Goal: Navigation & Orientation: Find specific page/section

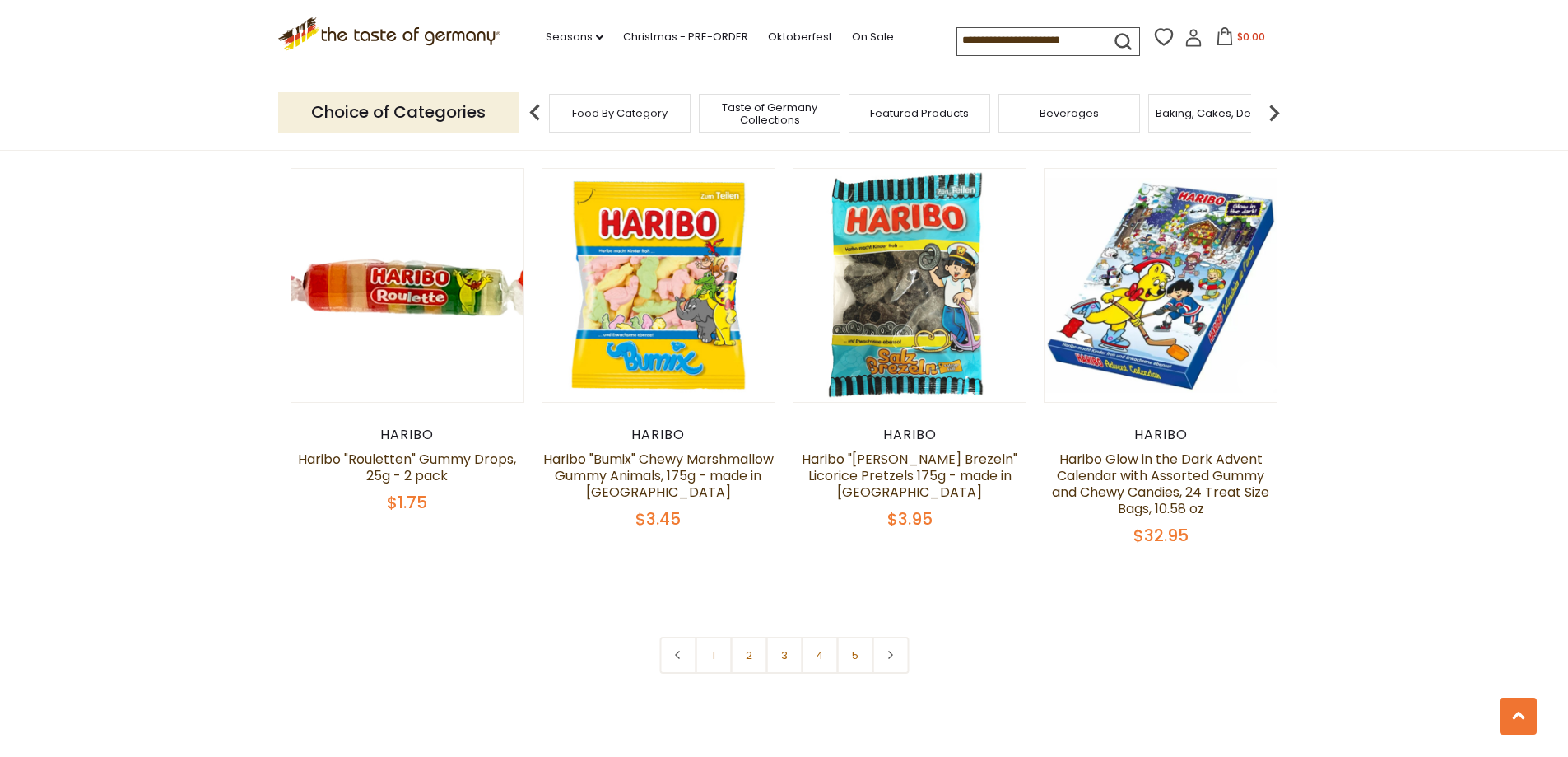
scroll to position [3458, 0]
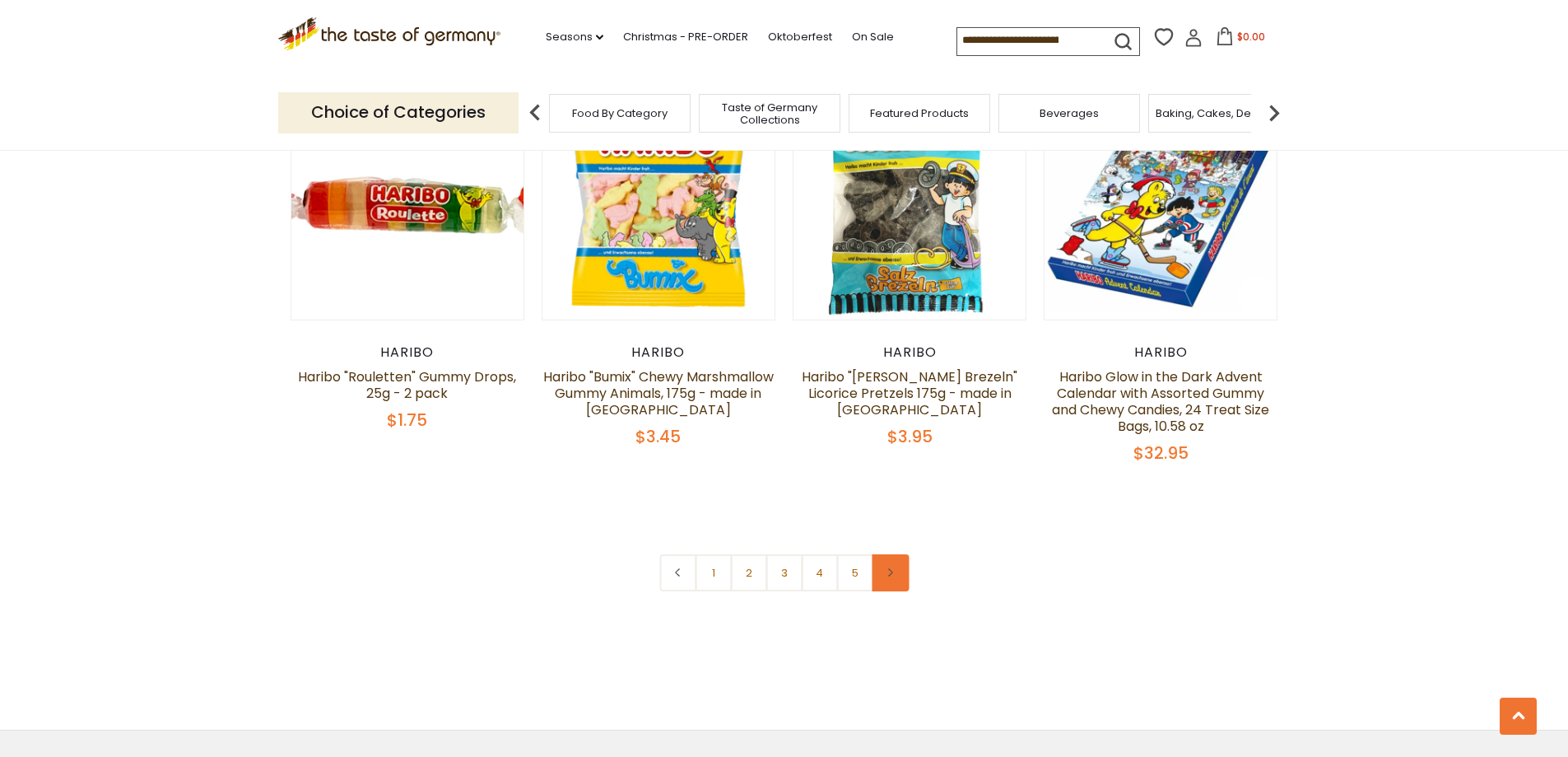
click at [892, 568] on icon at bounding box center [891, 573] width 10 height 9
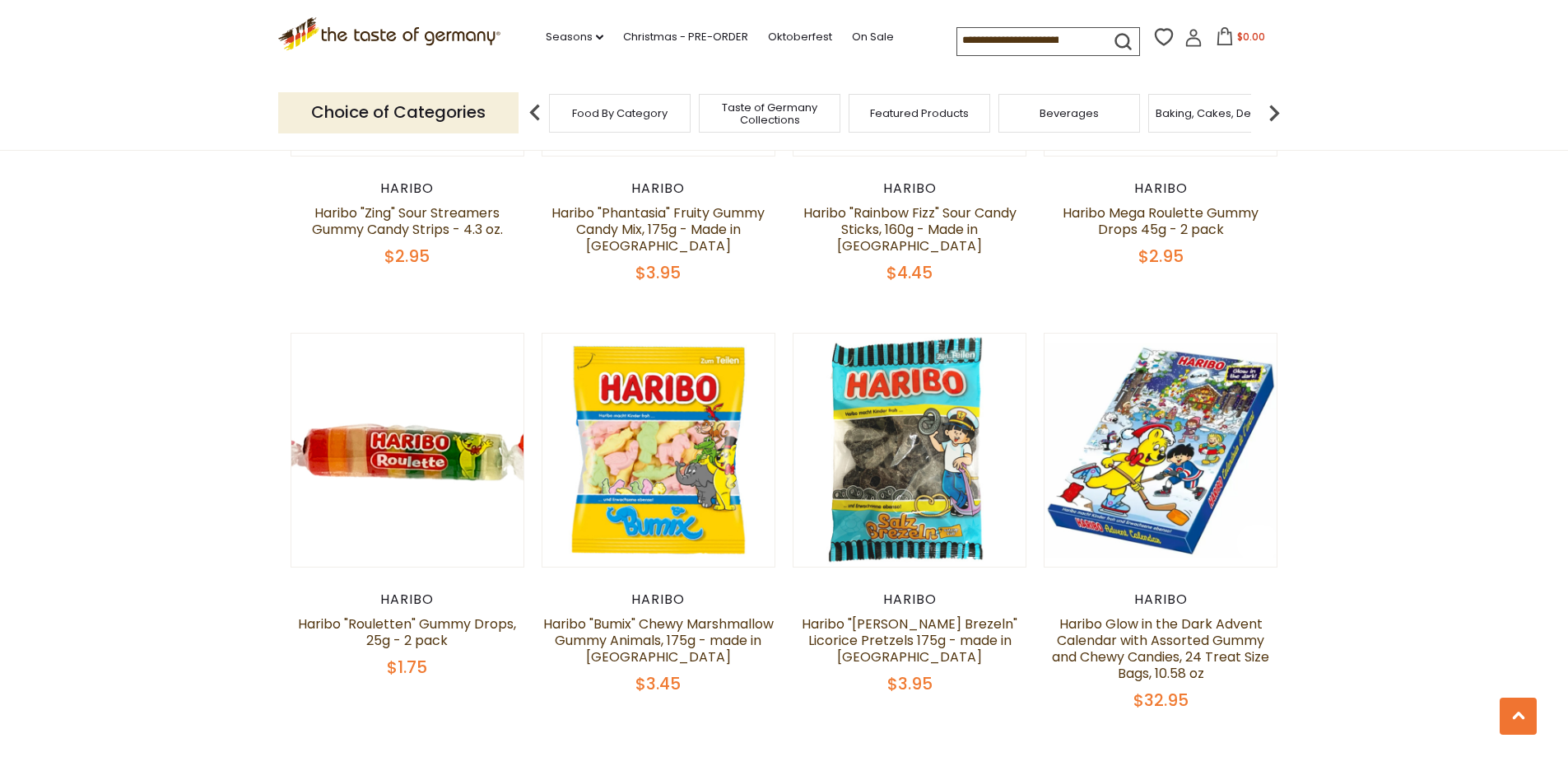
scroll to position [3376, 0]
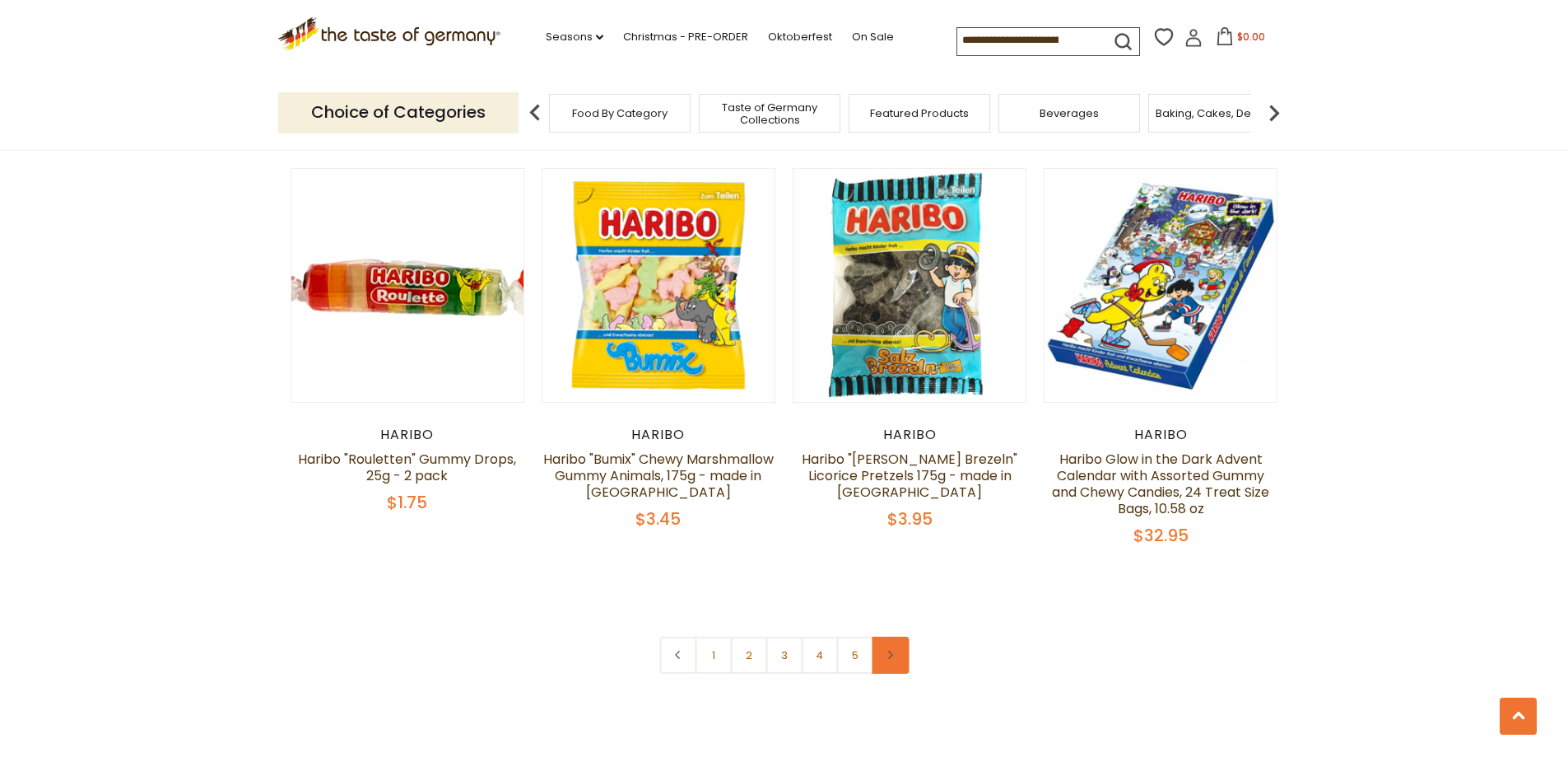
click at [895, 637] on link at bounding box center [889, 655] width 37 height 37
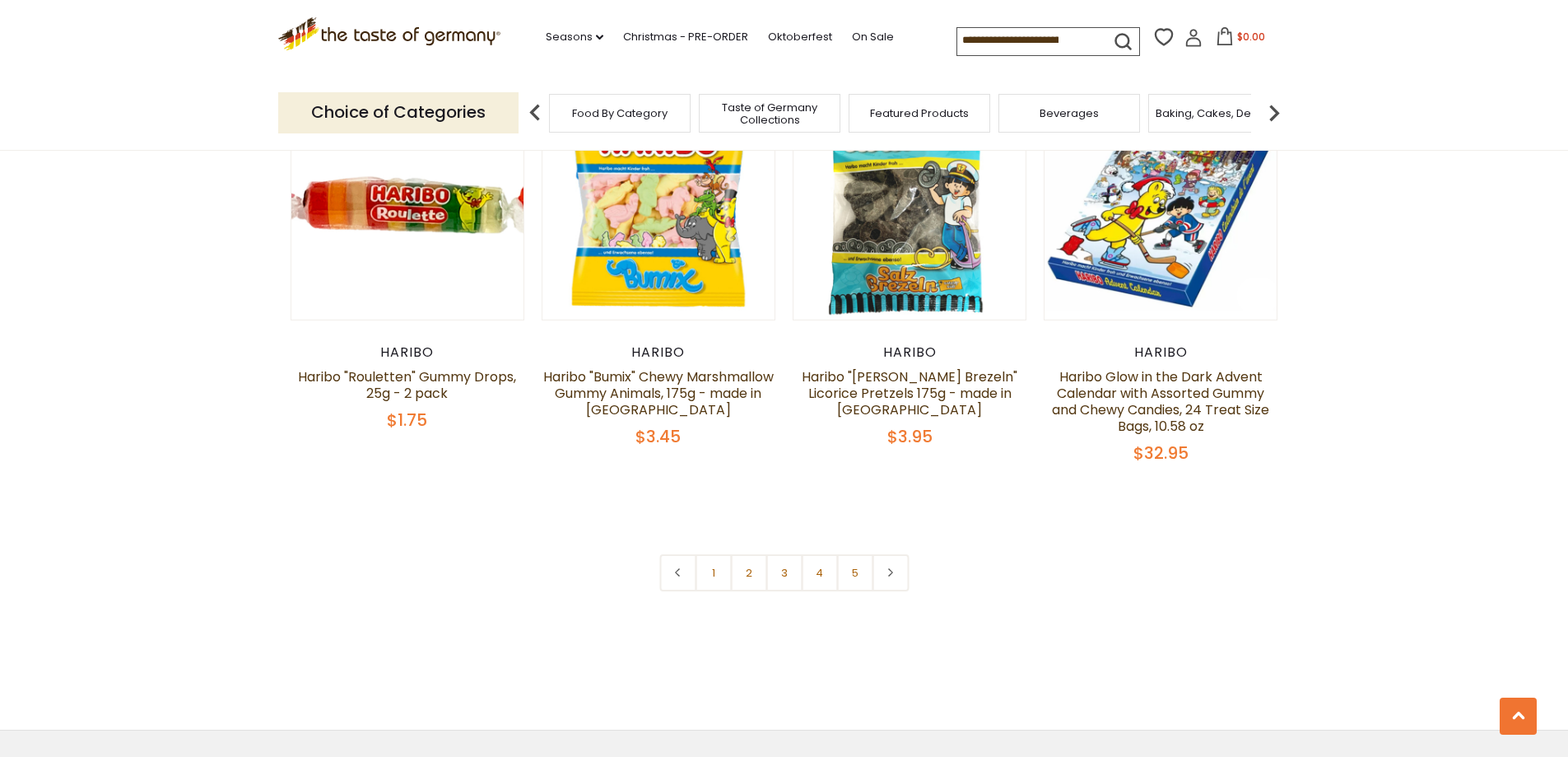
scroll to position [3542, 0]
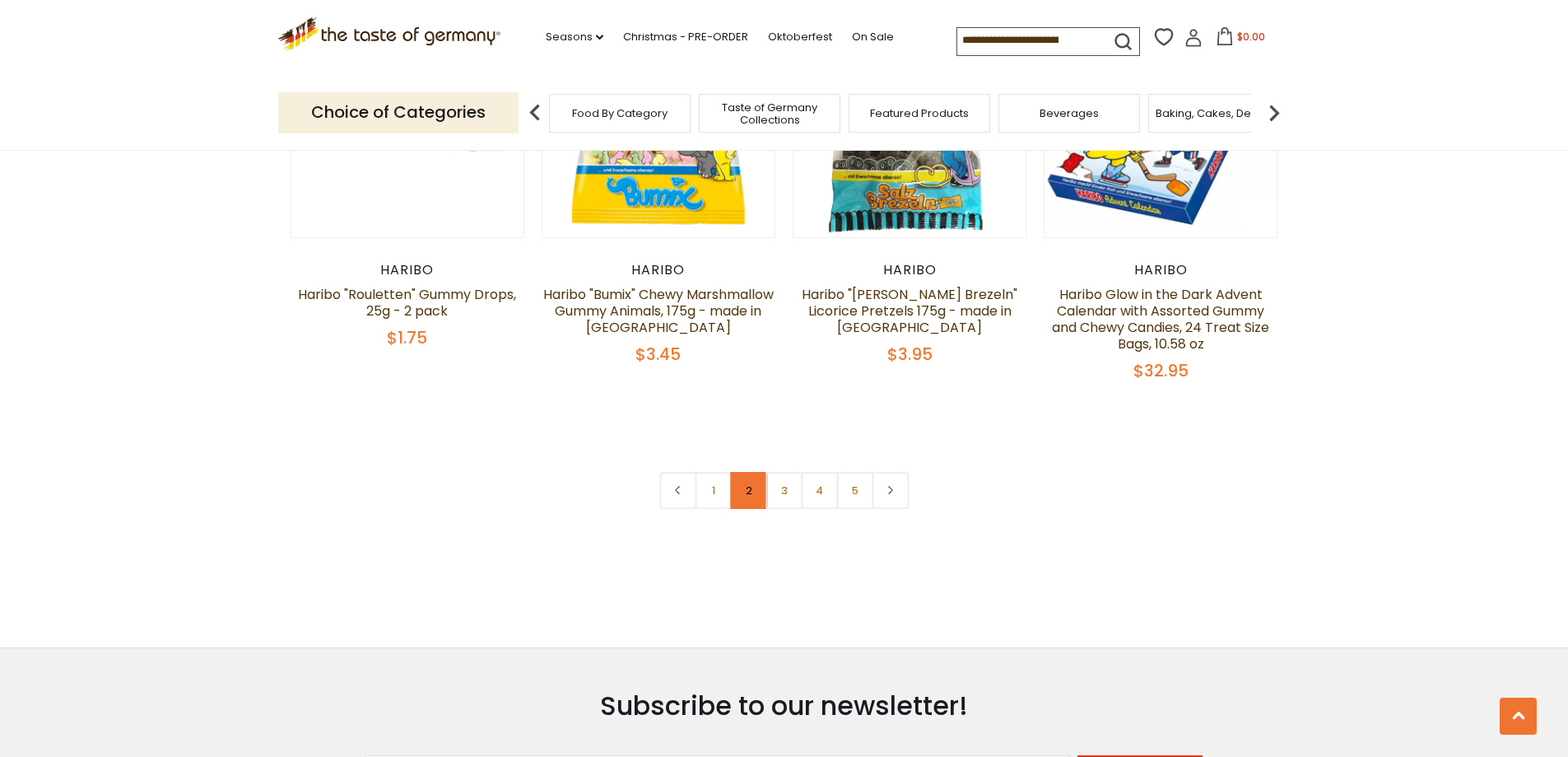
click at [749, 472] on link "2" at bounding box center [748, 490] width 37 height 37
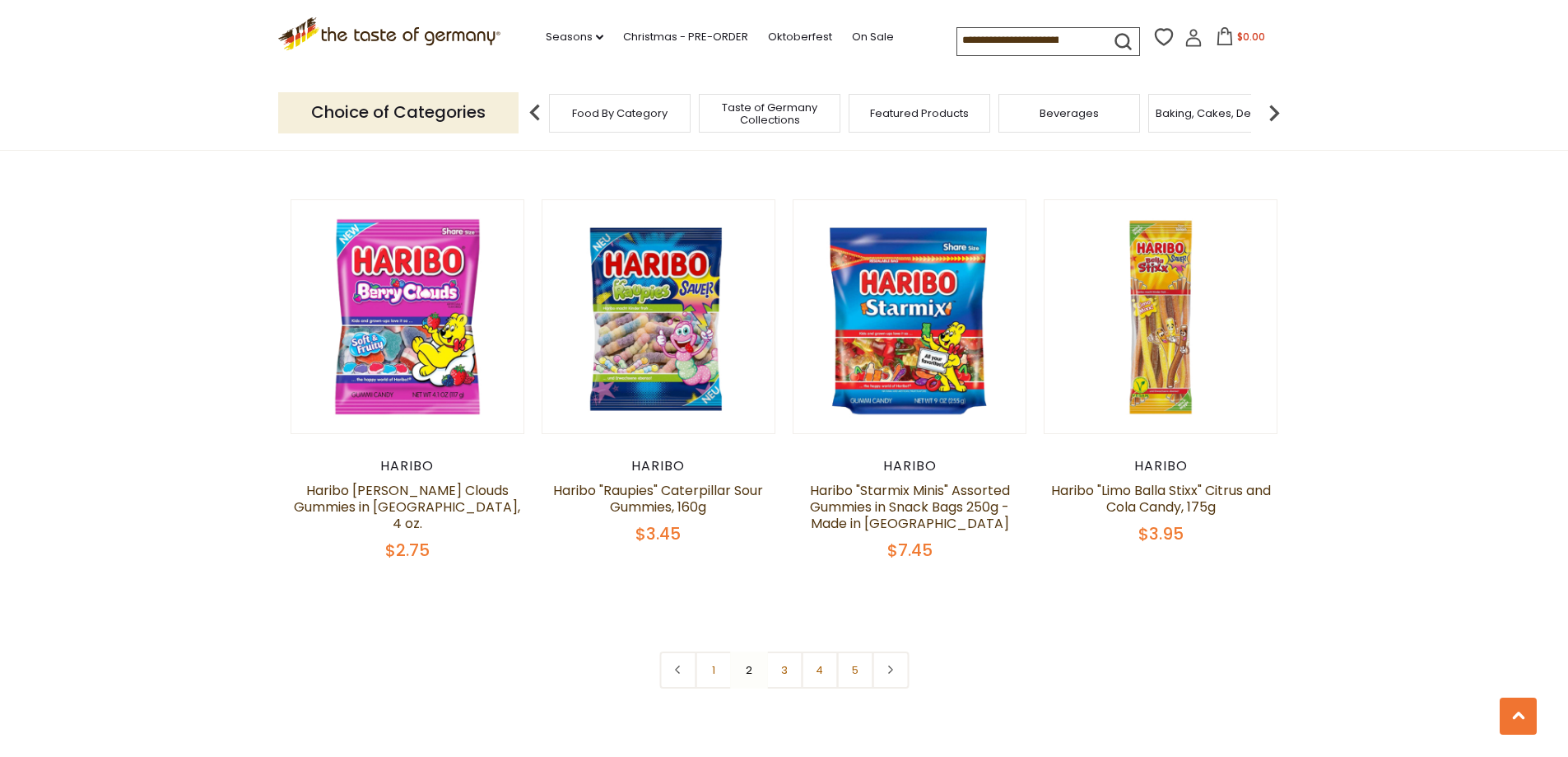
scroll to position [3510, 0]
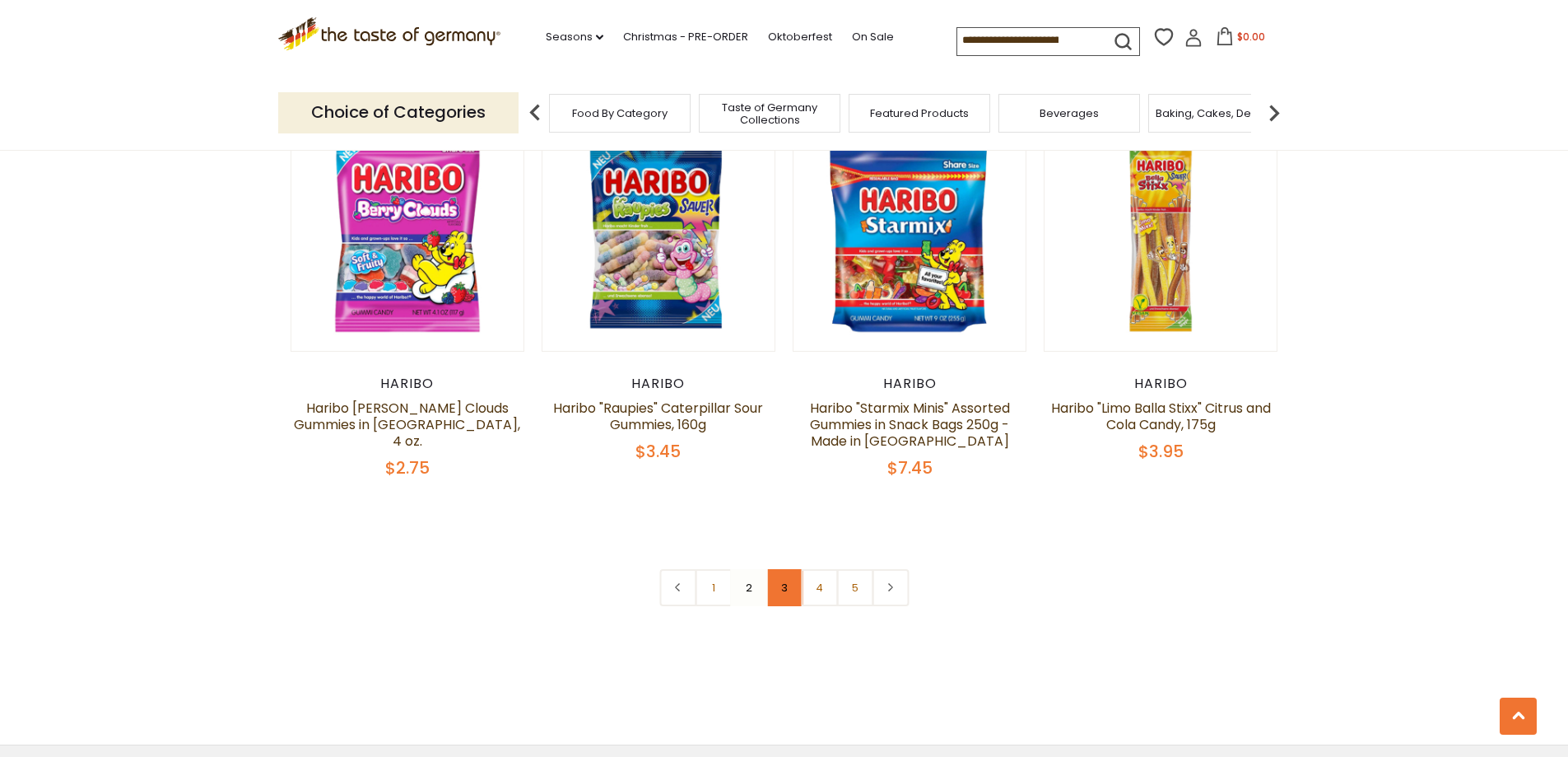
click at [785, 569] on link "3" at bounding box center [783, 587] width 37 height 37
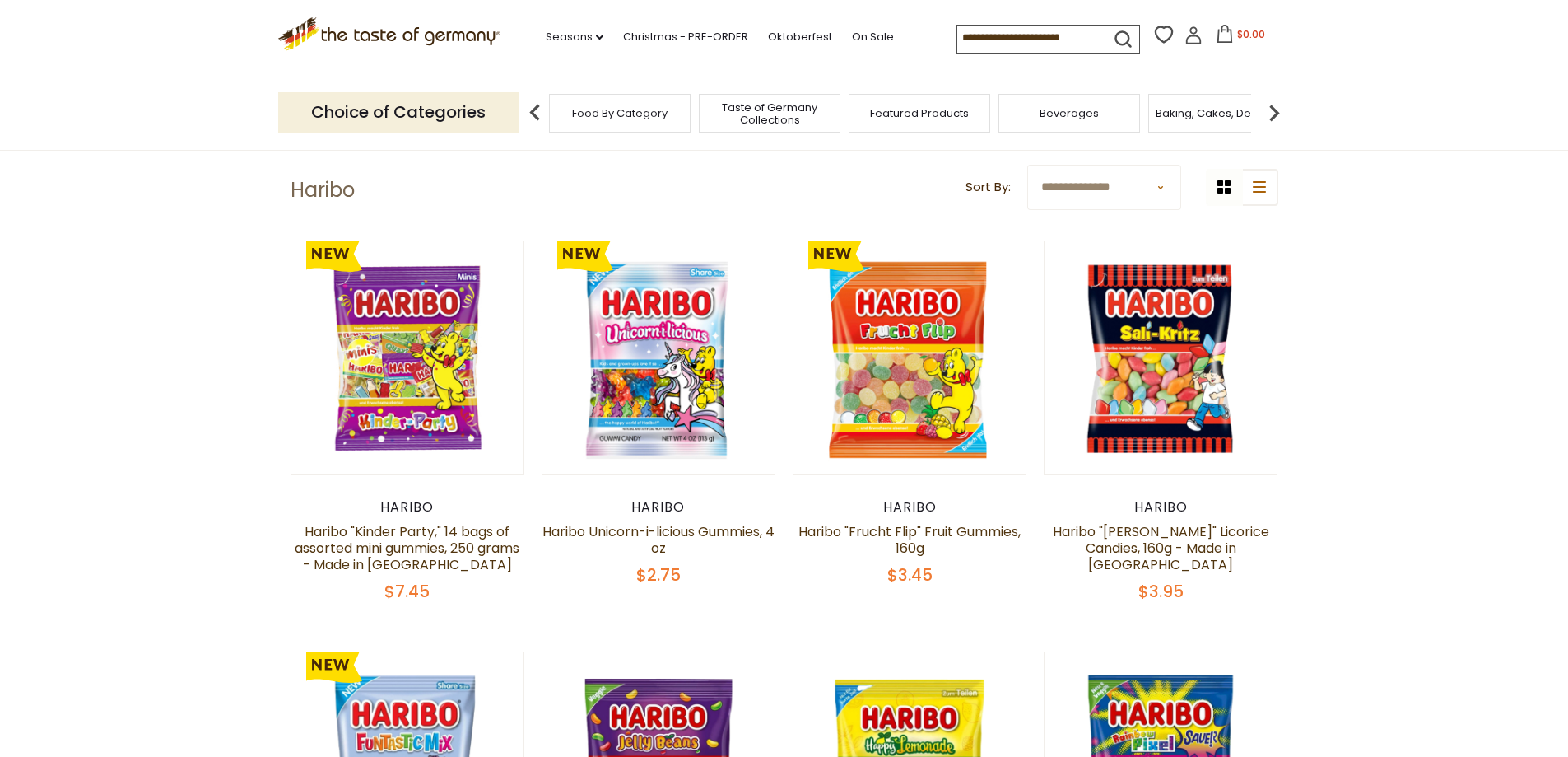
scroll to position [0, 0]
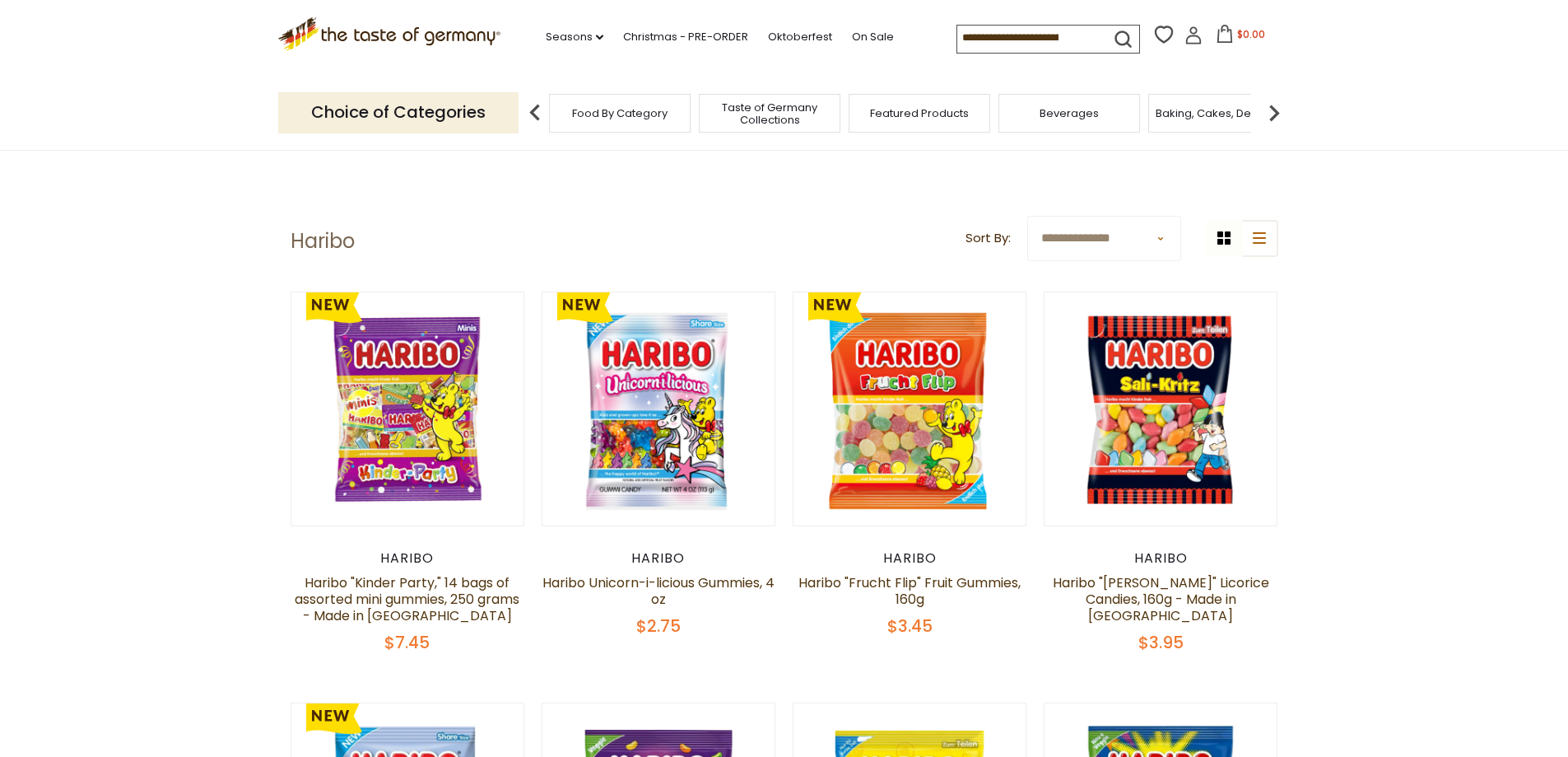
click at [784, 111] on span "Taste of Germany Collections" at bounding box center [769, 113] width 132 height 25
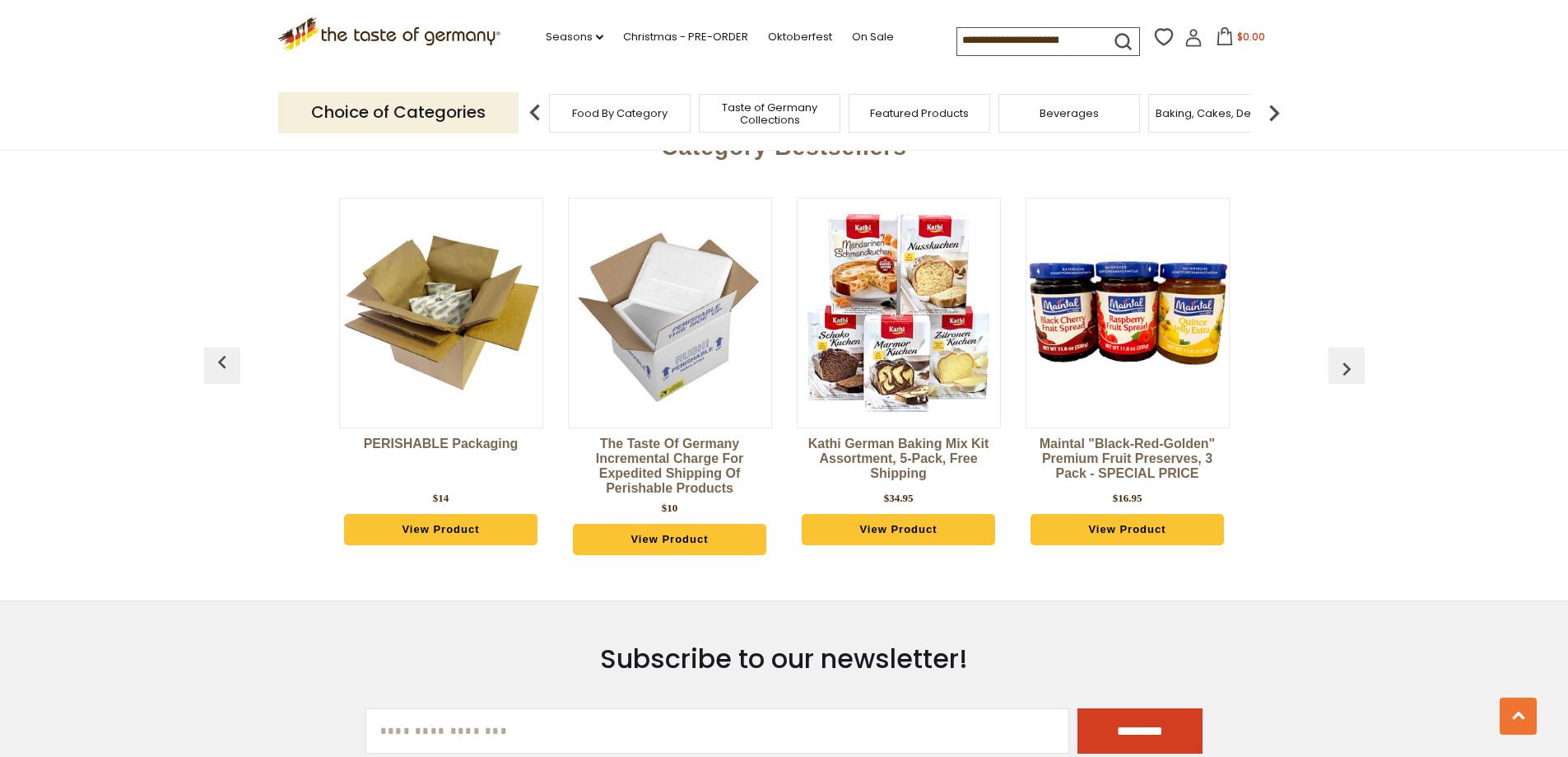
scroll to position [4035, 0]
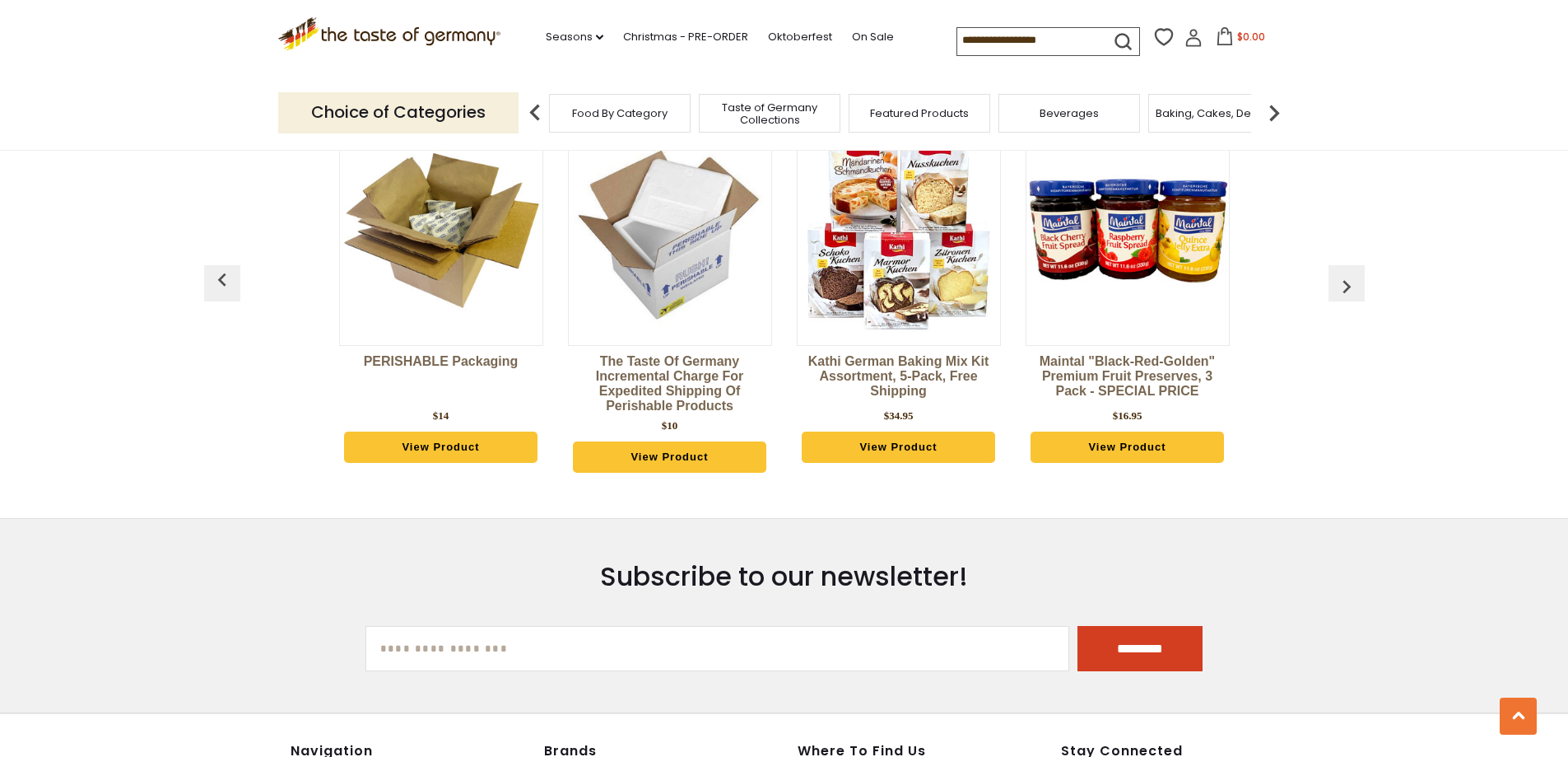
click at [889, 122] on div "Featured Products" at bounding box center [919, 113] width 141 height 39
click at [932, 113] on span "Featured Products" at bounding box center [919, 113] width 99 height 12
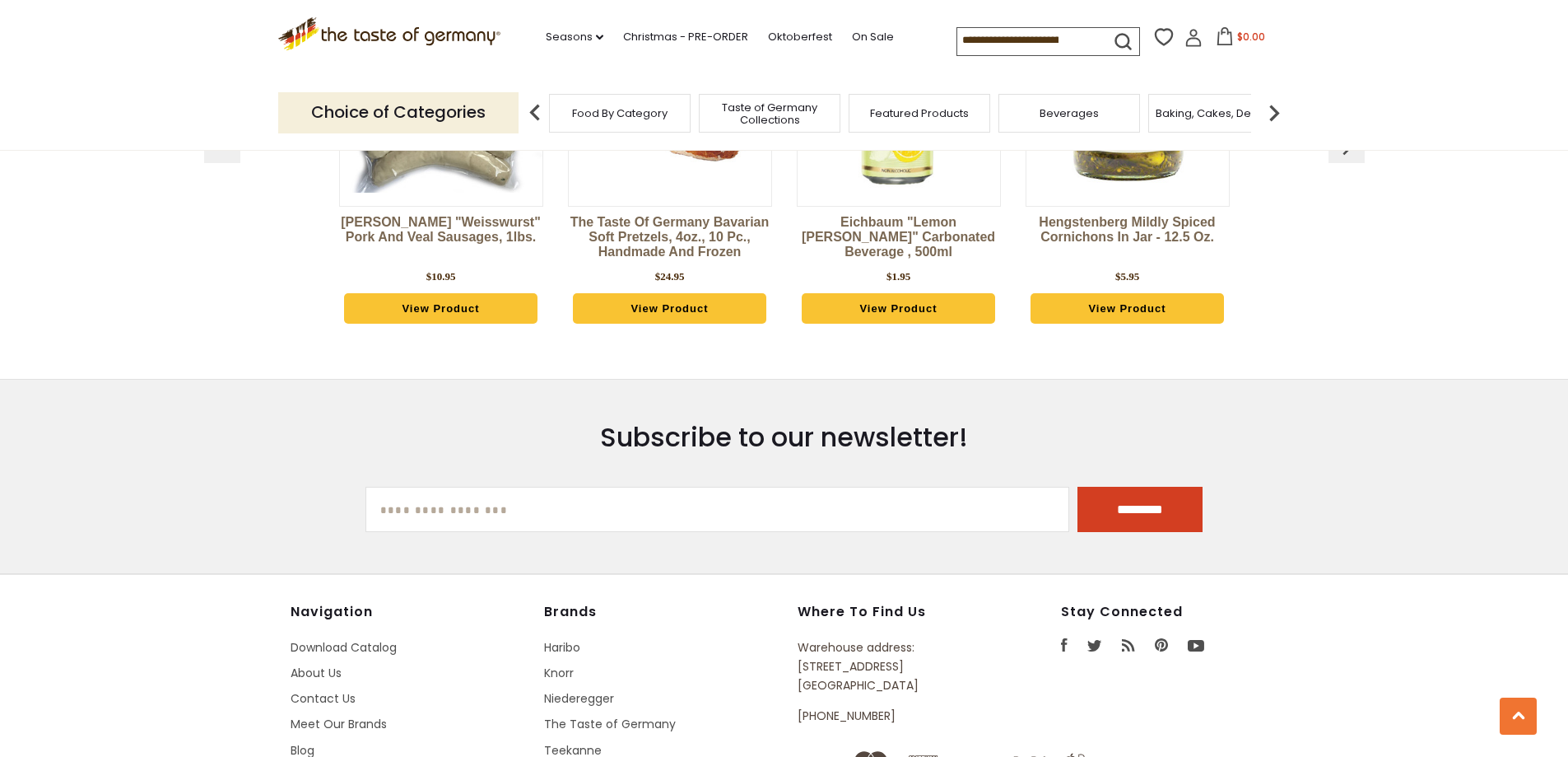
scroll to position [1976, 0]
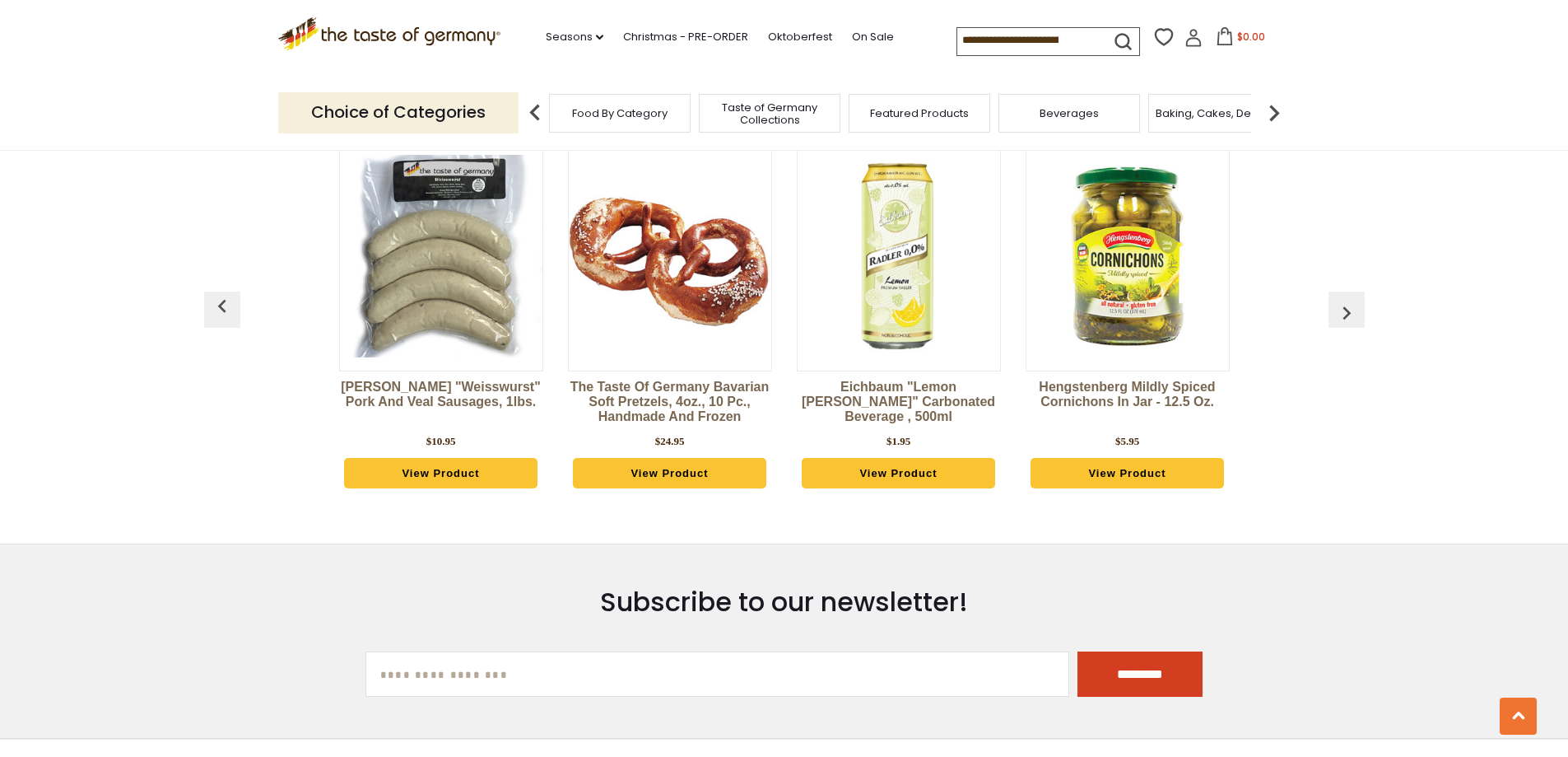
click at [1083, 117] on span "Beverages" at bounding box center [1068, 113] width 59 height 12
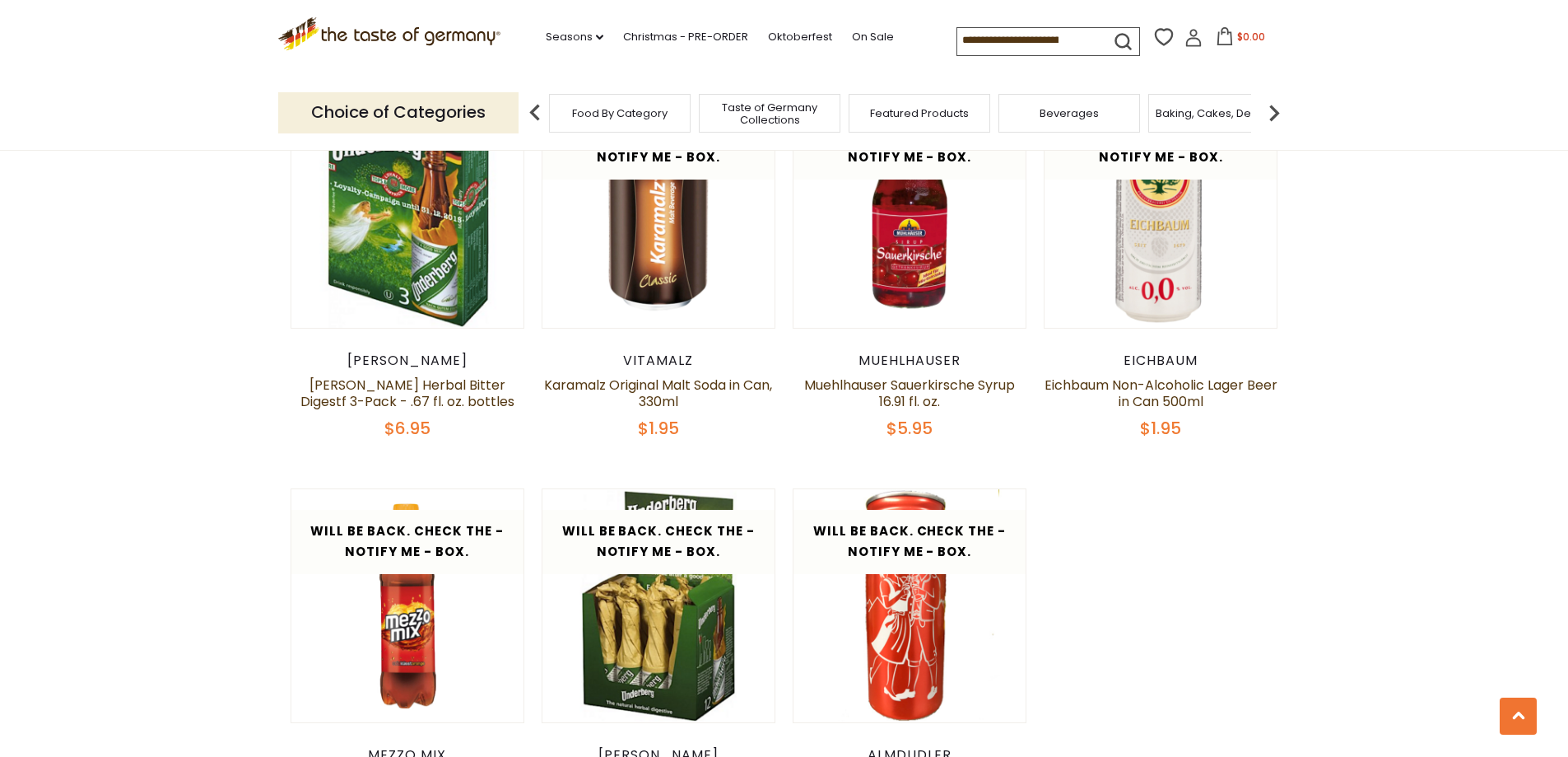
scroll to position [2800, 0]
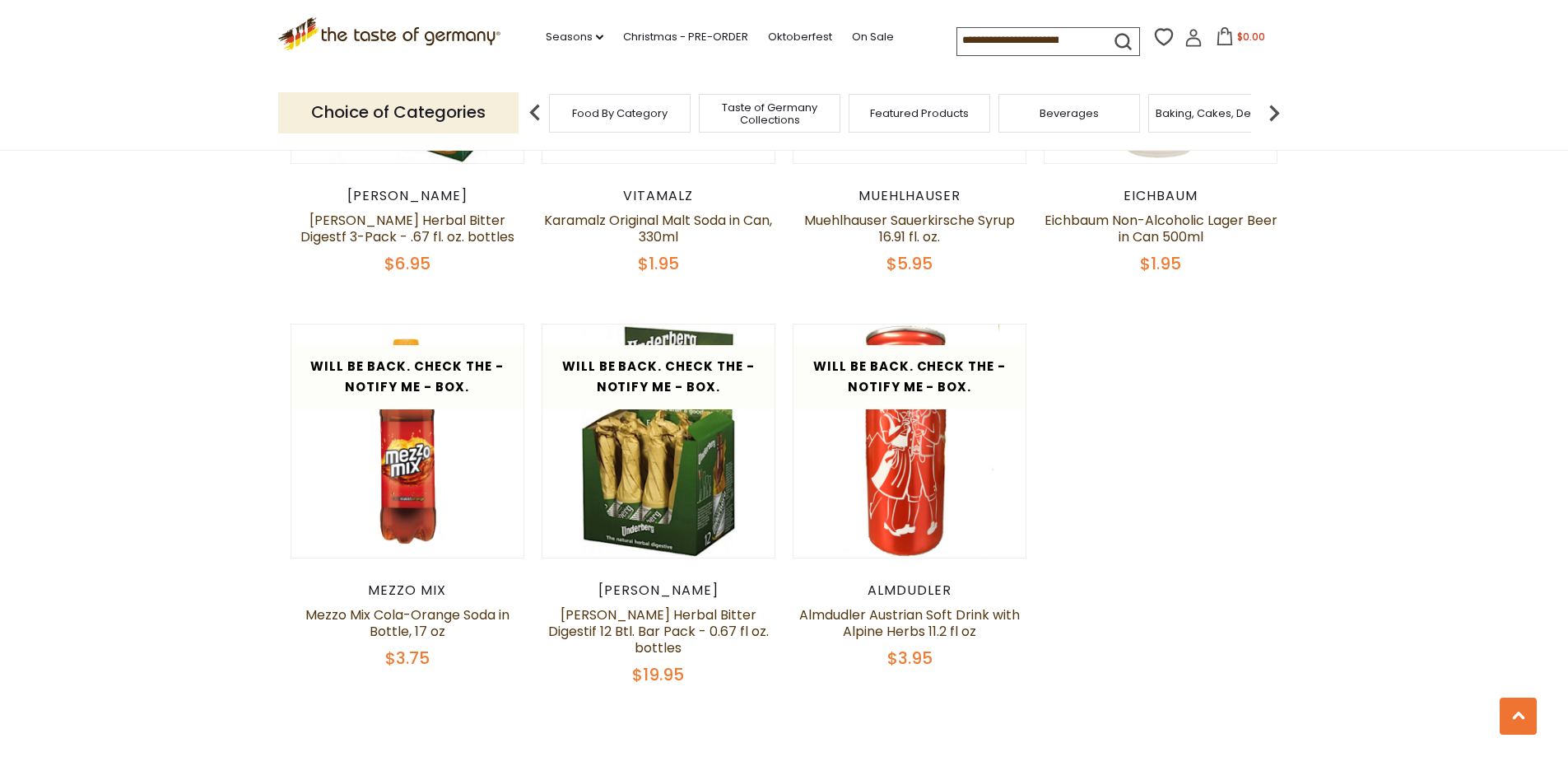
click at [1227, 112] on span "Baking, Cakes, Desserts" at bounding box center [1219, 113] width 128 height 12
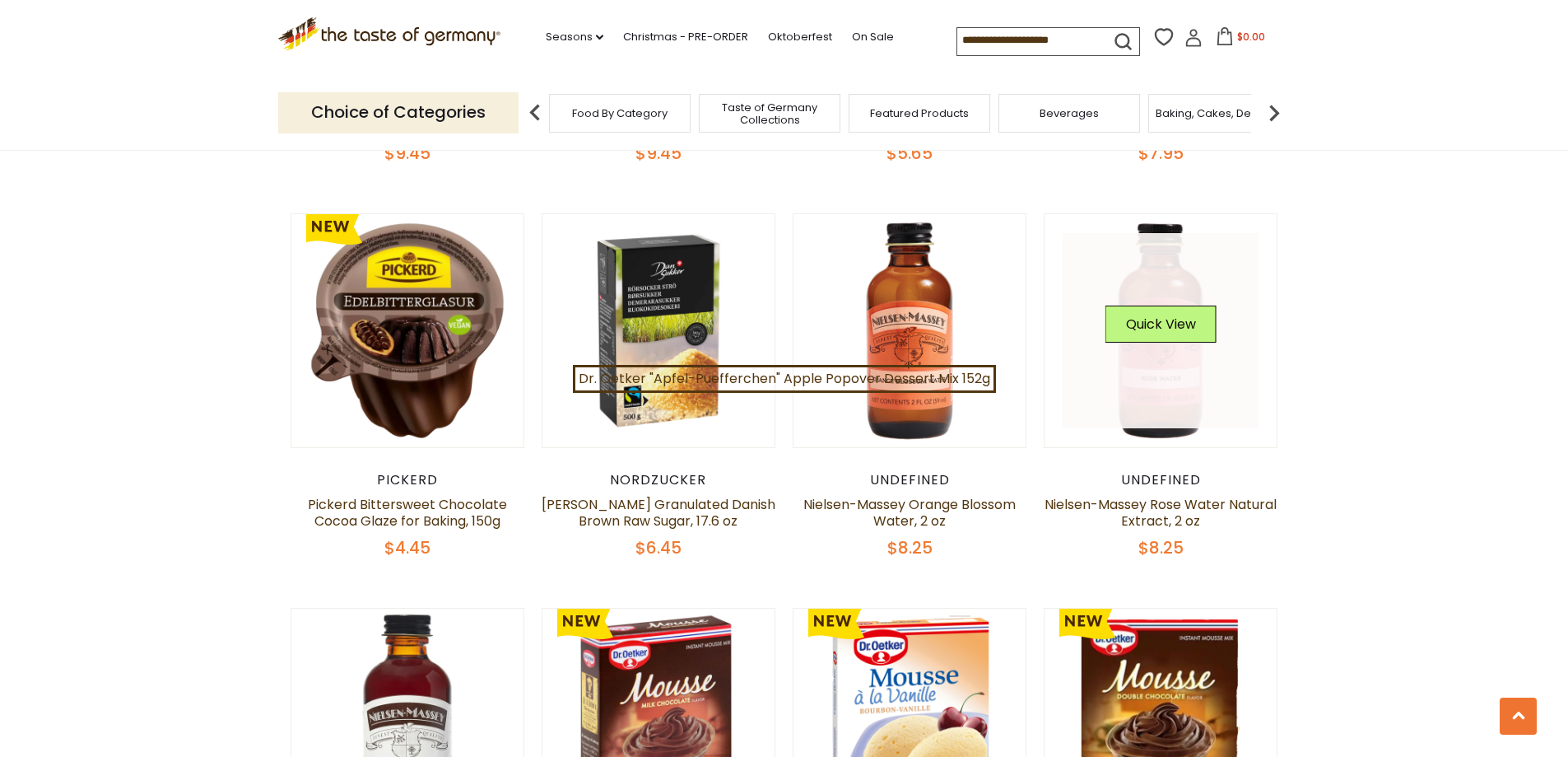
scroll to position [1071, 0]
